Goal: Information Seeking & Learning: Understand process/instructions

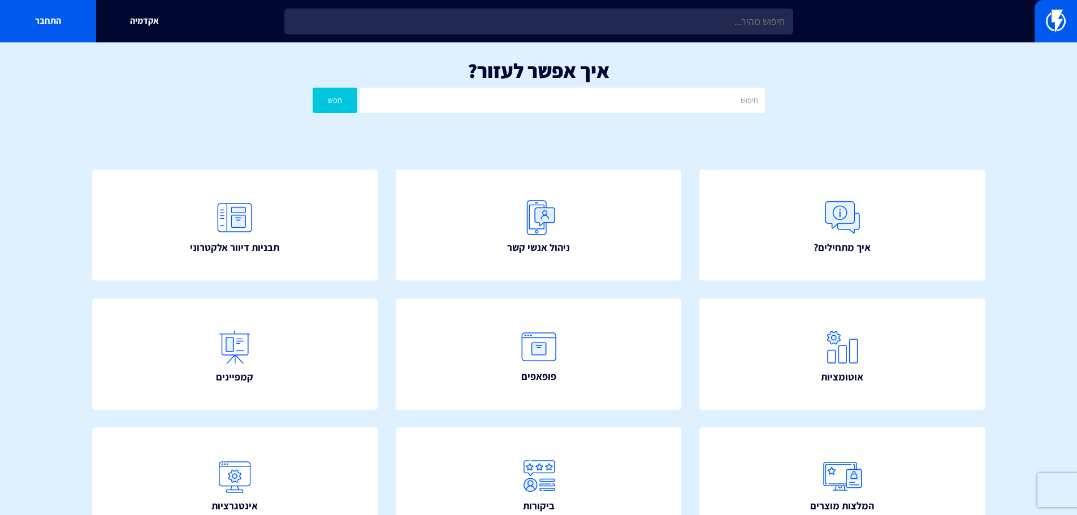
click at [1025, 137] on section "איך אפשר לעזור? חפש איך מתחילים? ניהול אנשי קשר תבניות דיוור אלקטרוני" at bounding box center [538, 380] width 1077 height 677
drag, startPoint x: 1015, startPoint y: 0, endPoint x: 1022, endPoint y: 254, distance: 254.0
click at [1024, 258] on section "איך אפשר לעזור? חפש איך מתחילים? ניהול אנשי קשר תבניות דיוור אלקטרוני" at bounding box center [538, 380] width 1077 height 677
click at [937, 78] on h1 "איך אפשר לעזור?" at bounding box center [538, 70] width 1043 height 23
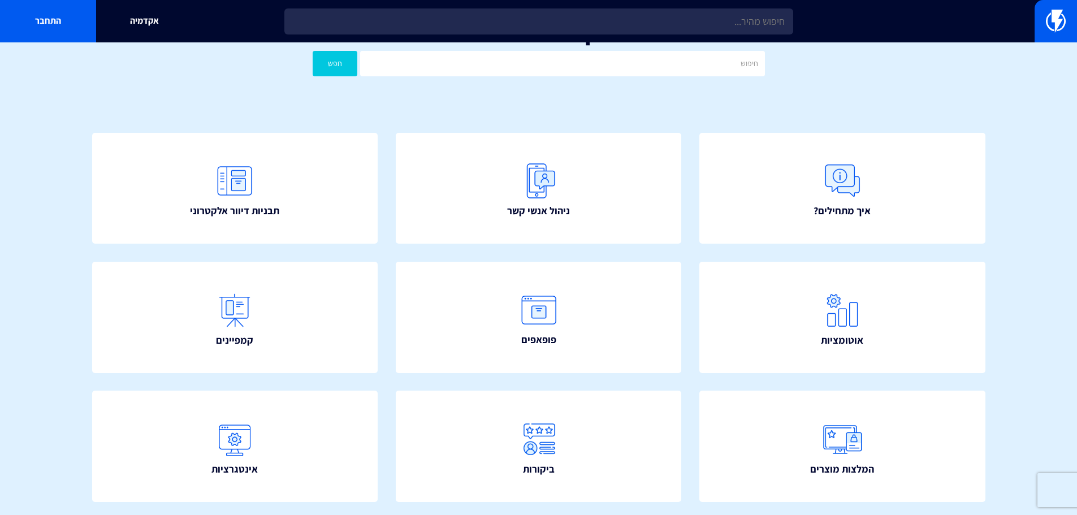
scroll to position [57, 0]
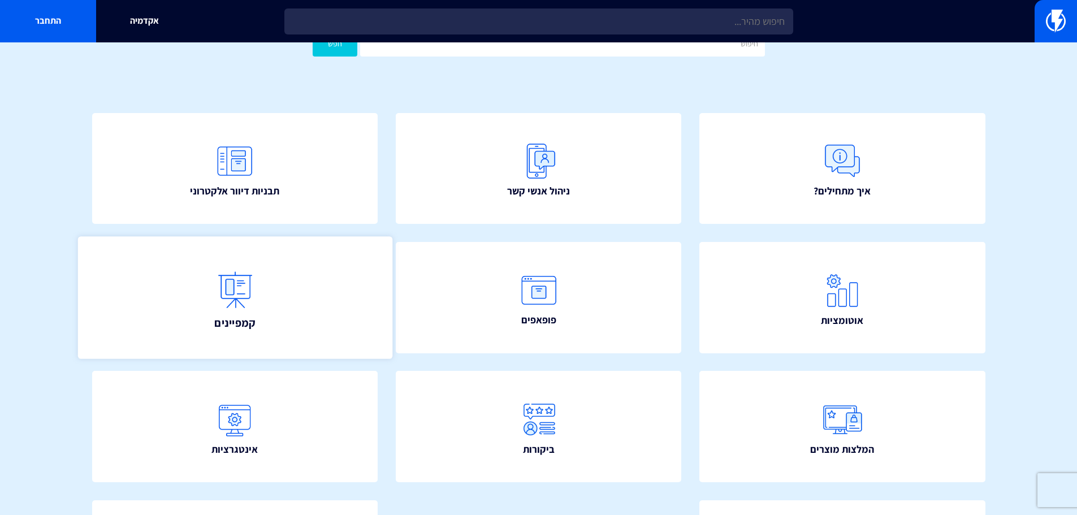
click at [231, 269] on img at bounding box center [235, 290] width 50 height 50
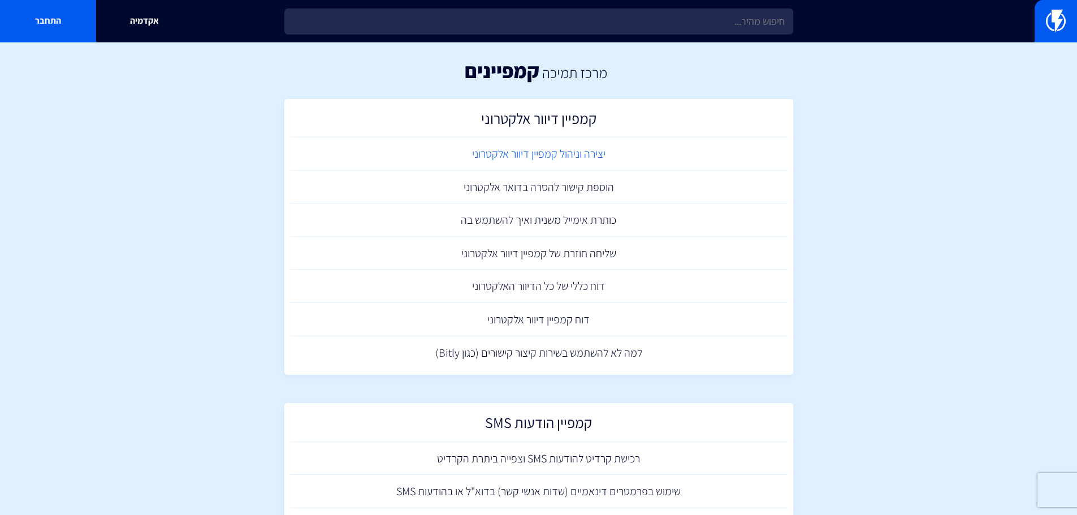
click at [508, 158] on link "יצירה וניהול קמפיין דיוור אלקטרוני" at bounding box center [539, 153] width 498 height 33
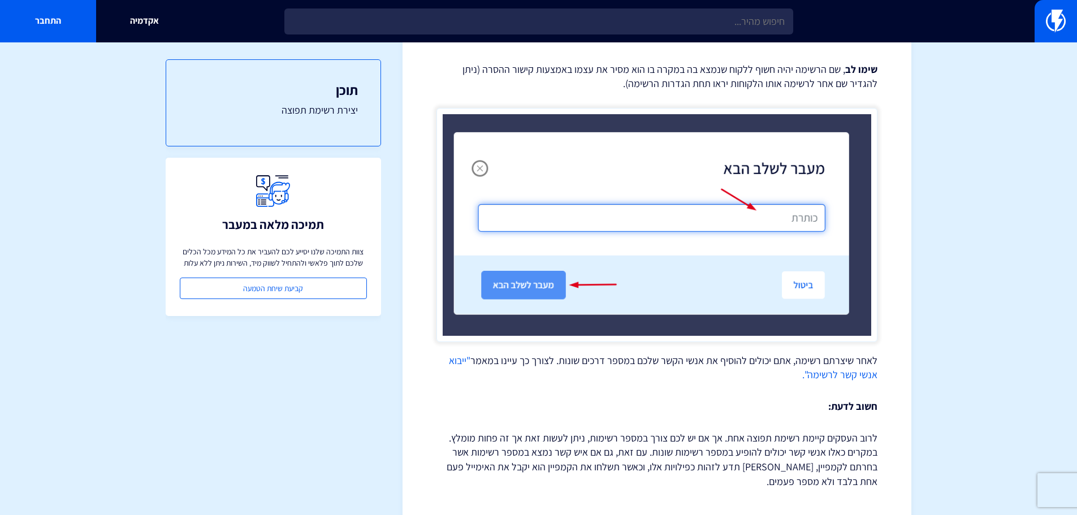
scroll to position [764, 0]
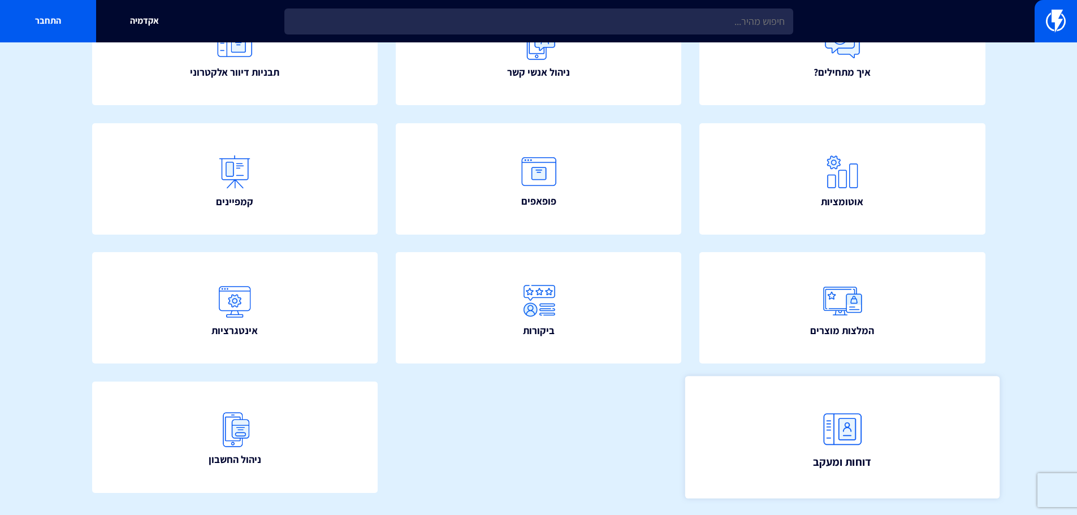
scroll to position [148, 0]
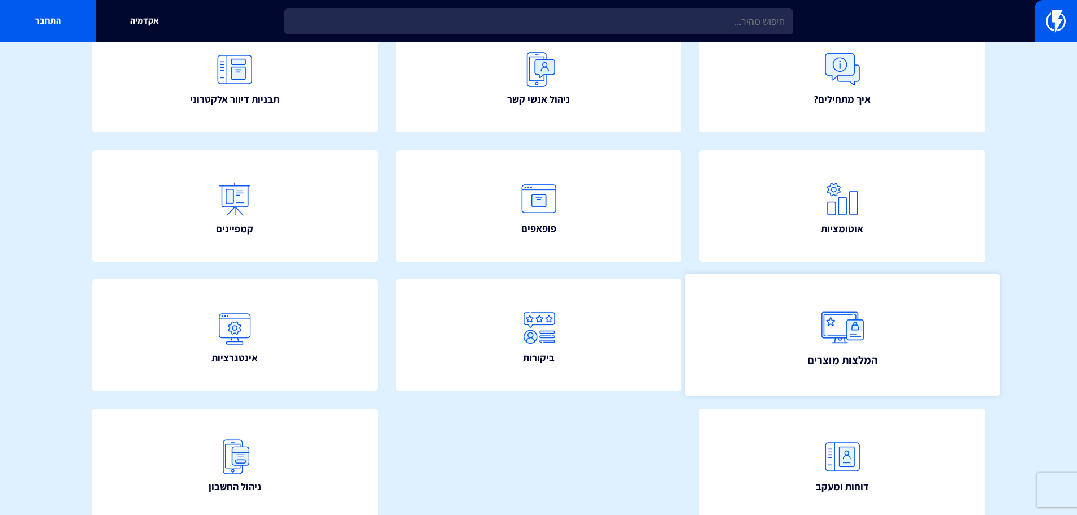
click at [823, 376] on link "המלצות מוצרים" at bounding box center [842, 335] width 314 height 122
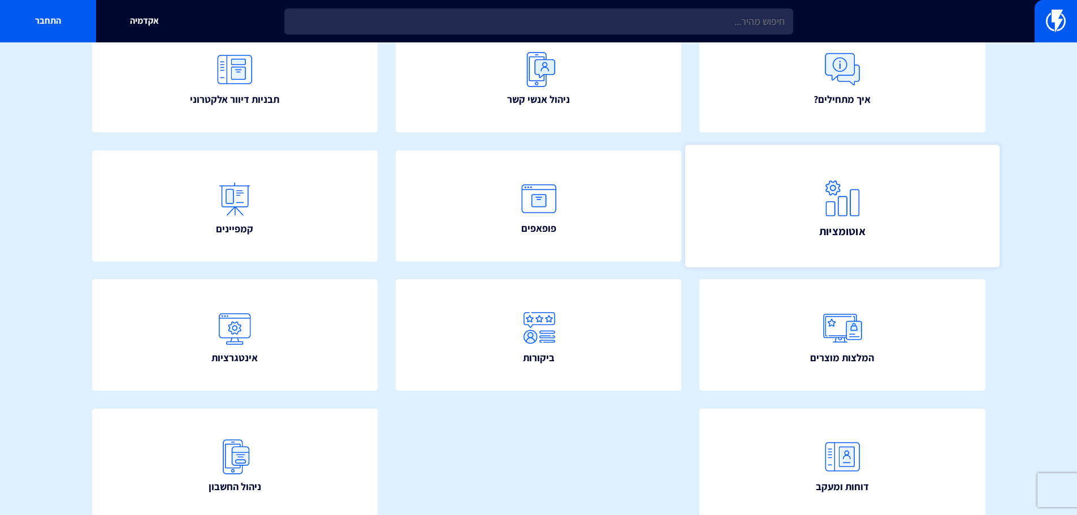
click at [870, 202] on link "אוטומציות" at bounding box center [842, 206] width 314 height 122
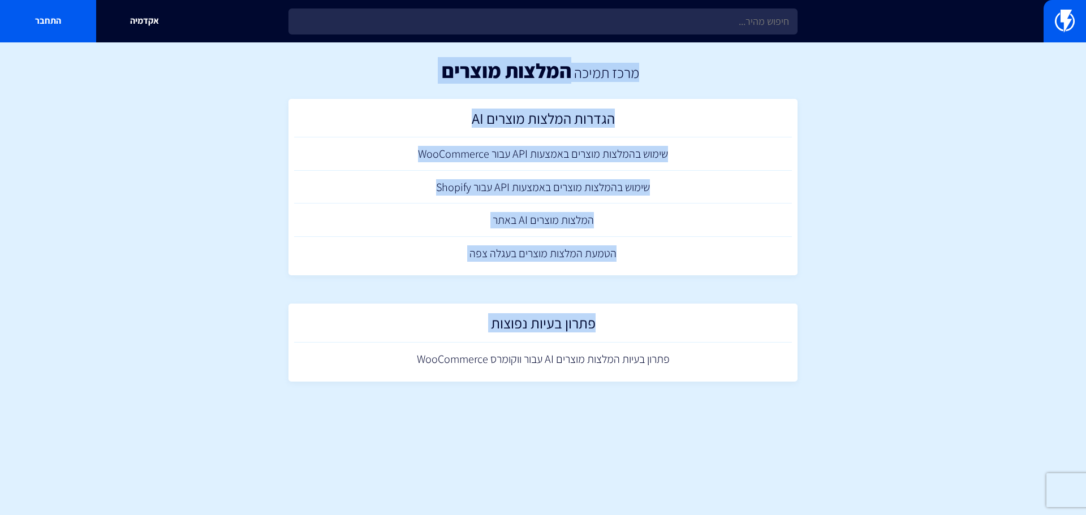
drag, startPoint x: 1078, startPoint y: 338, endPoint x: 1078, endPoint y: 393, distance: 54.9
click at [1078, 393] on section "מרכז תמיכה המלצות מוצרים הגדרות המלצות מוצרים AI שימוש בהמלצות מוצרים באמצעות A…" at bounding box center [543, 226] width 1086 height 368
click at [1040, 380] on section "מרכז תמיכה המלצות מוצרים הגדרות המלצות מוצרים AI שימוש בהמלצות מוצרים באמצעות A…" at bounding box center [543, 226] width 1086 height 368
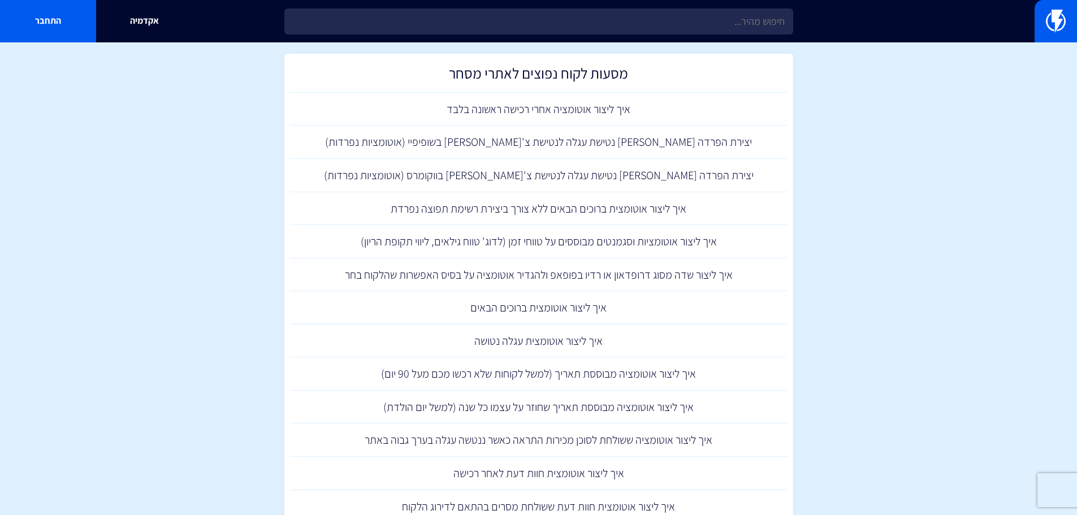
scroll to position [1018, 0]
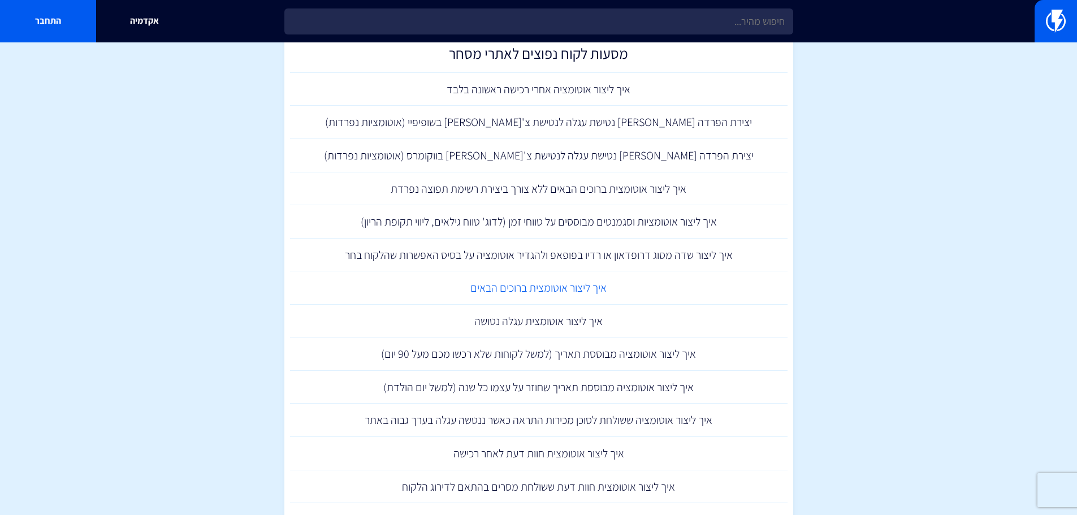
click at [521, 279] on link "איך ליצור אוטומצית ברוכים הבאים" at bounding box center [539, 287] width 498 height 33
